Goal: Ask a question

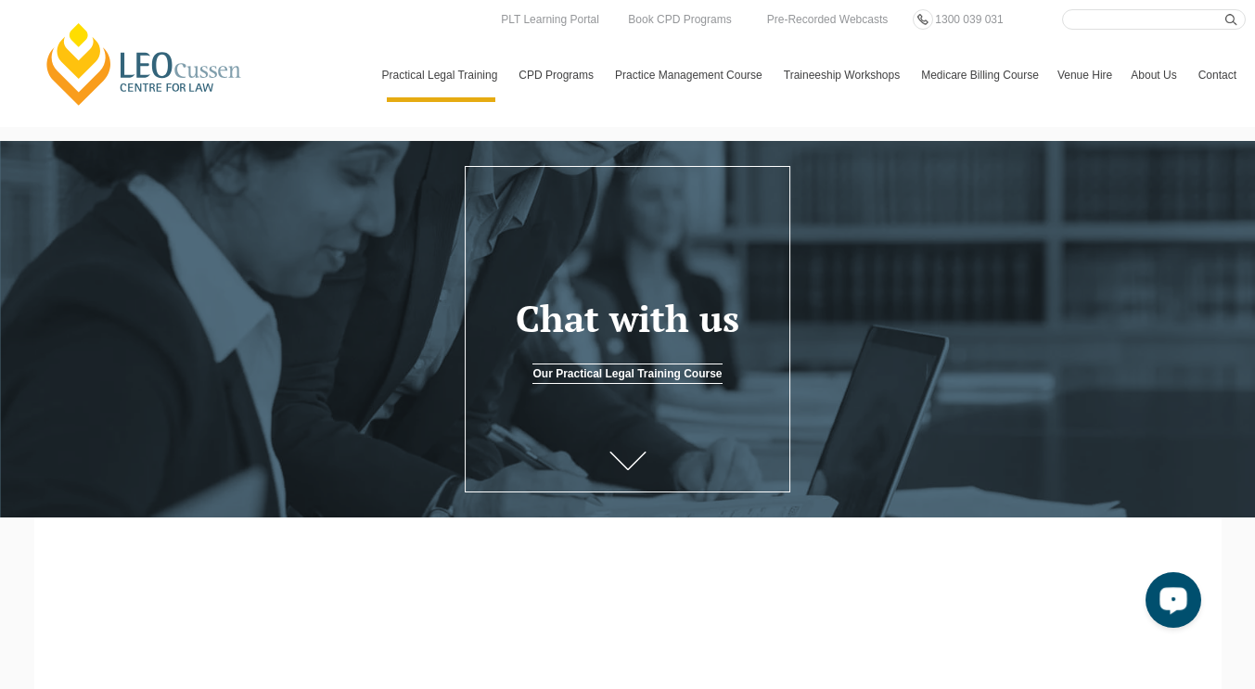
click at [1181, 591] on div "Open LiveChat chat widget" at bounding box center [1174, 599] width 32 height 32
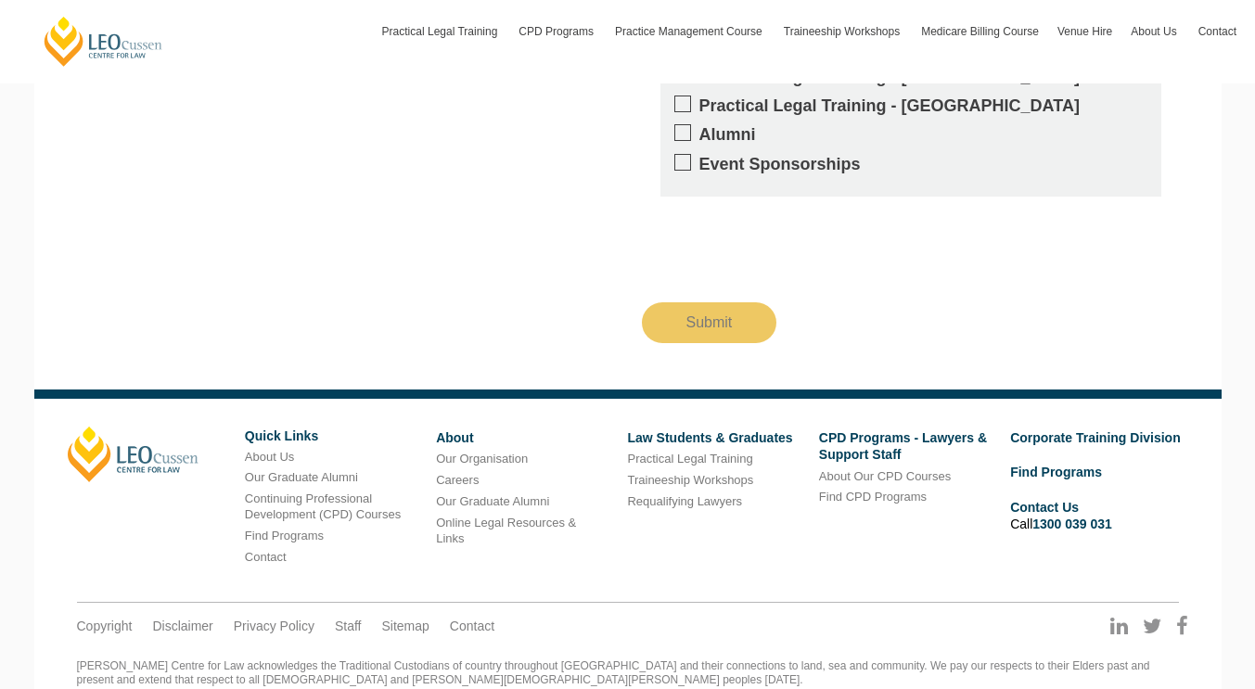
scroll to position [2770, 0]
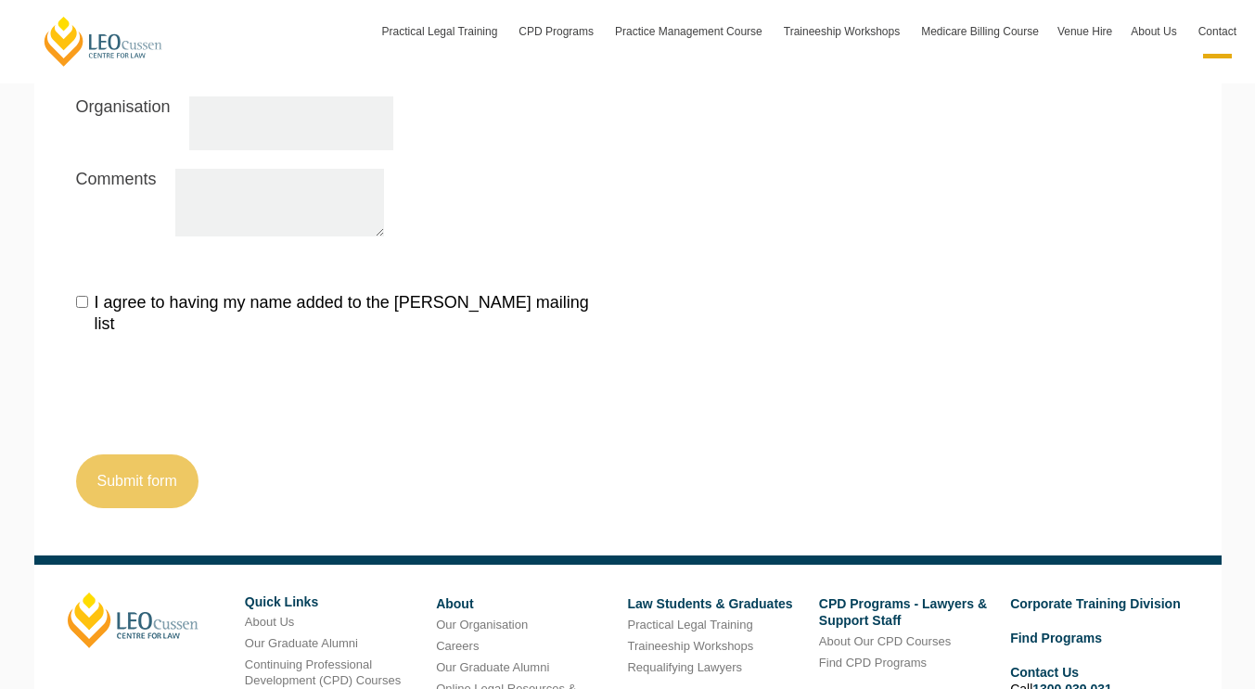
scroll to position [2156, 0]
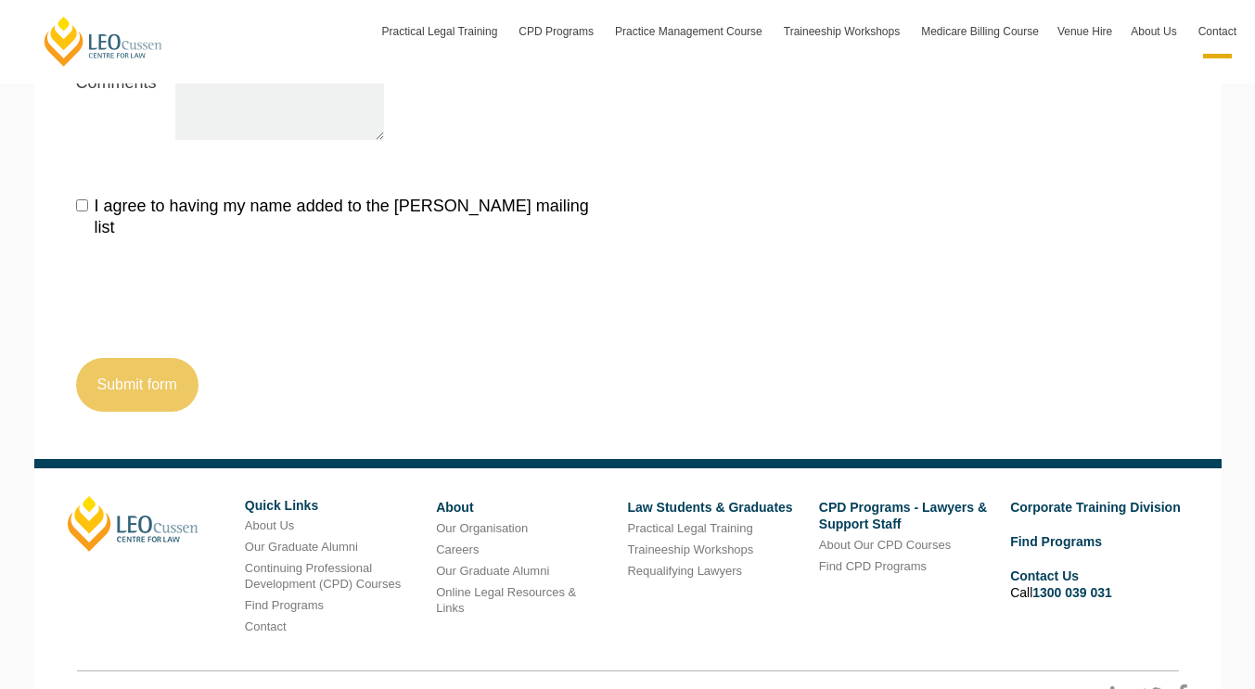
click at [658, 275] on div "I agree to having my name added to the Leo Cussen mailing list Submit form" at bounding box center [628, 298] width 1132 height 225
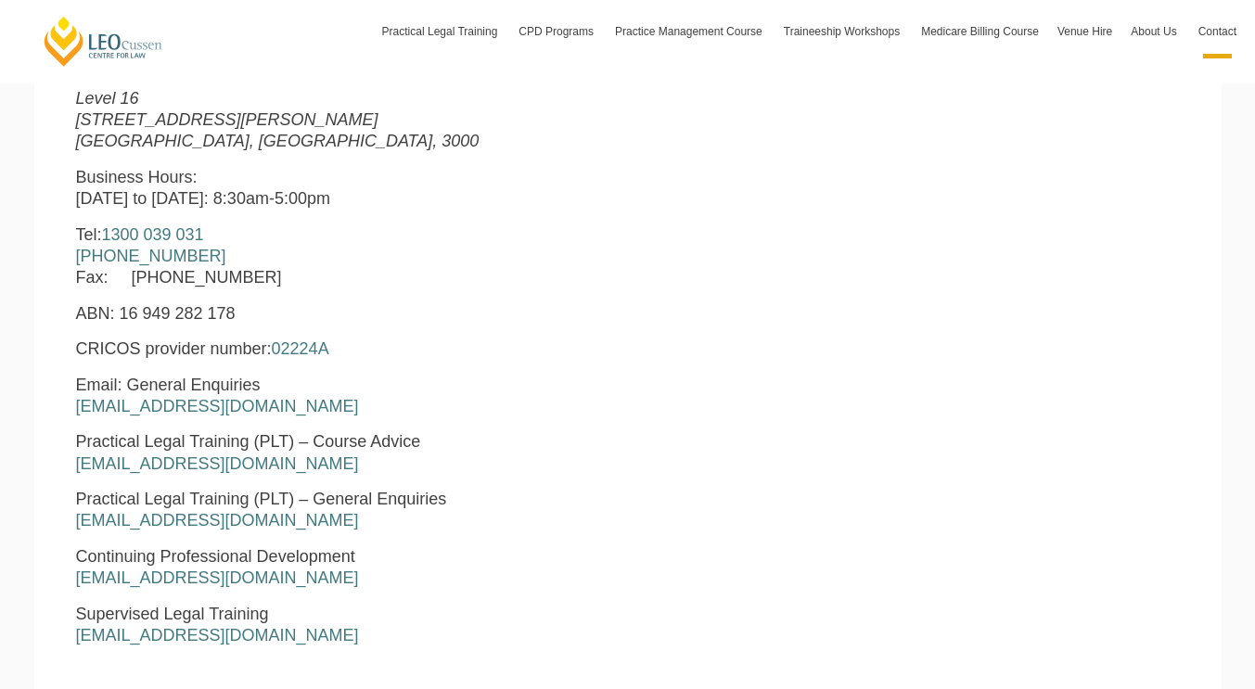
scroll to position [538, 0]
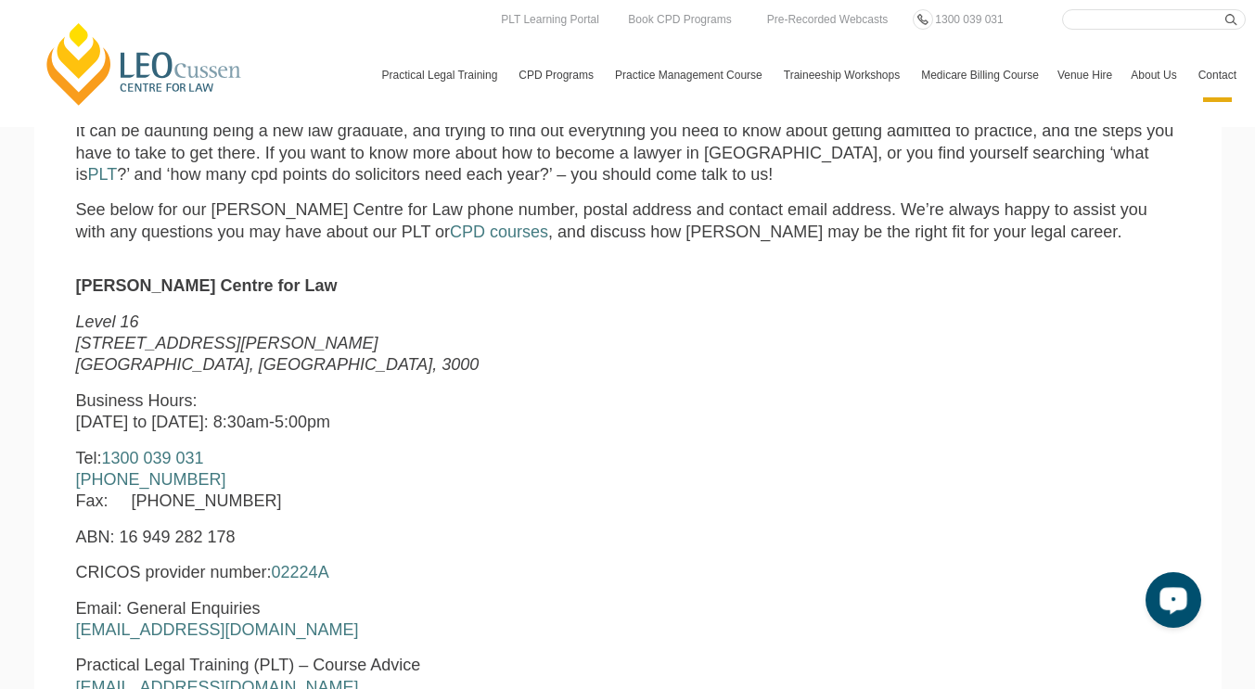
click at [1178, 607] on div "Open LiveChat chat widget" at bounding box center [1174, 599] width 32 height 32
